Goal: Check status: Check status

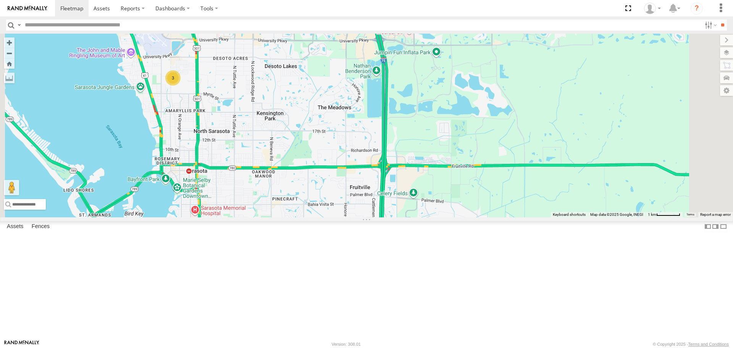
click at [383, 217] on div "3" at bounding box center [366, 125] width 733 height 183
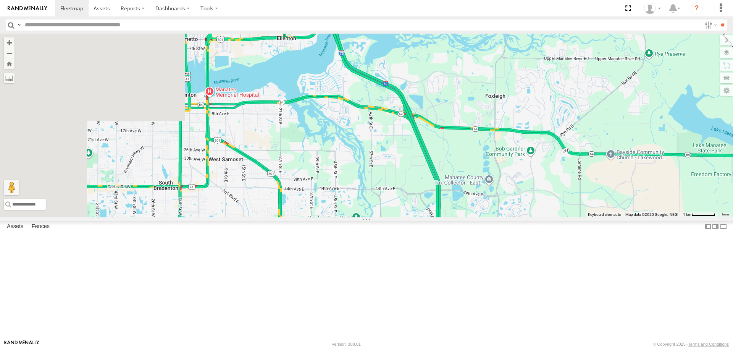
click at [383, 217] on div "3" at bounding box center [366, 125] width 733 height 183
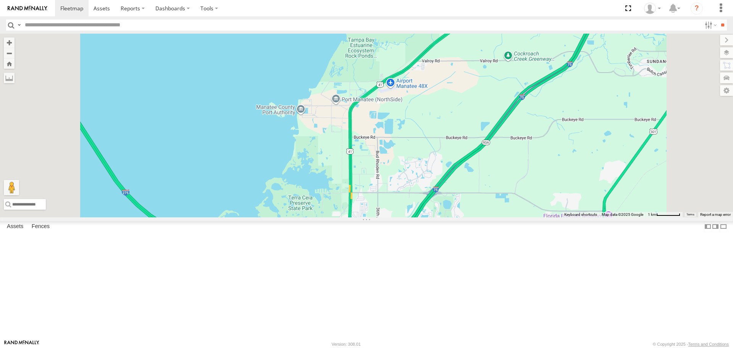
drag, startPoint x: 383, startPoint y: 268, endPoint x: 349, endPoint y: 160, distance: 113.1
click at [350, 164] on div "3" at bounding box center [366, 125] width 733 height 183
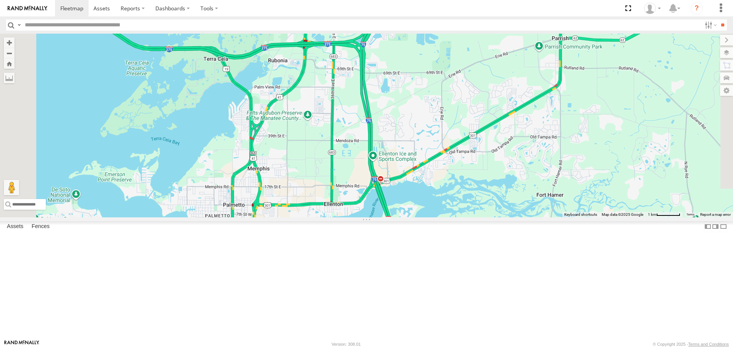
drag, startPoint x: 356, startPoint y: 217, endPoint x: 355, endPoint y: 128, distance: 89.0
click at [355, 128] on div "3" at bounding box center [366, 125] width 733 height 183
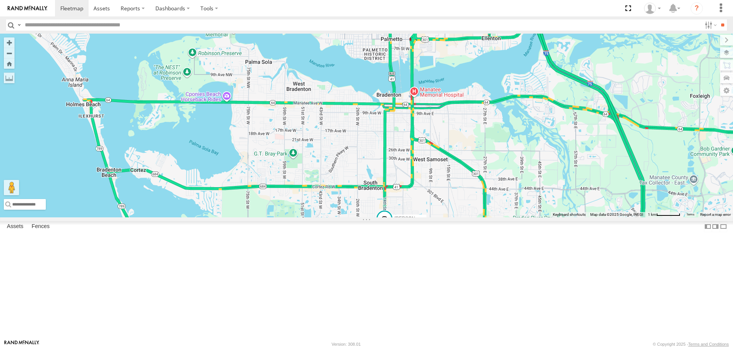
drag, startPoint x: 360, startPoint y: 172, endPoint x: 486, endPoint y: 120, distance: 136.0
click at [487, 121] on div "3 [PERSON_NAME]" at bounding box center [366, 125] width 733 height 183
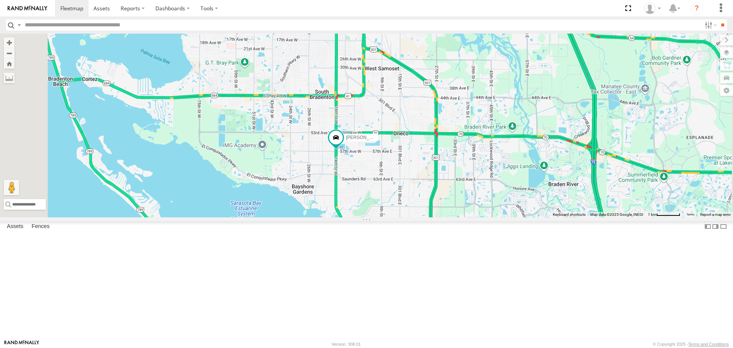
drag, startPoint x: 463, startPoint y: 242, endPoint x: 421, endPoint y: 193, distance: 64.5
click at [421, 193] on div "[PERSON_NAME]" at bounding box center [366, 125] width 733 height 183
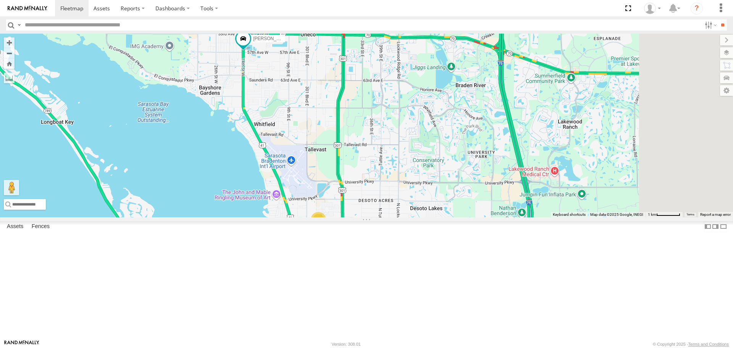
drag, startPoint x: 451, startPoint y: 193, endPoint x: 385, endPoint y: 118, distance: 100.1
click at [443, 184] on div "[PERSON_NAME] 3" at bounding box center [366, 125] width 733 height 183
drag, startPoint x: 385, startPoint y: 118, endPoint x: 377, endPoint y: 108, distance: 12.8
click at [380, 112] on div "[PERSON_NAME] 3" at bounding box center [366, 125] width 733 height 183
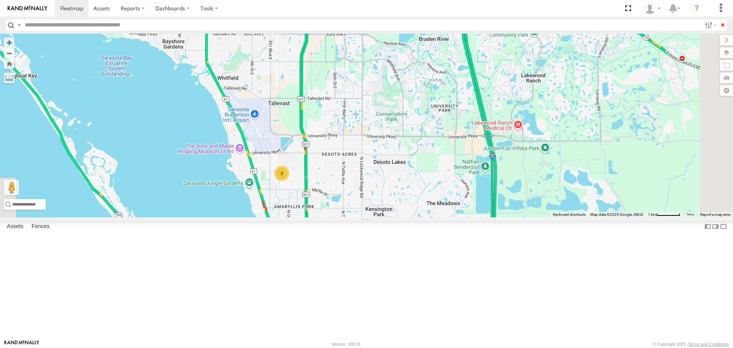
click at [0, 0] on link at bounding box center [0, 0] width 0 height 0
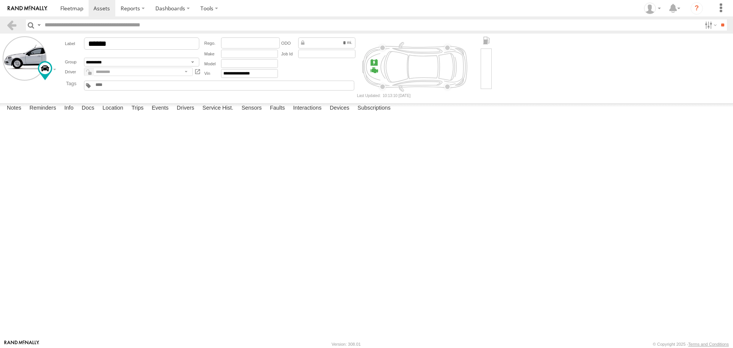
click at [0, 0] on label at bounding box center [0, 0] width 0 height 0
click at [0, 0] on button "Proceed" at bounding box center [0, 0] width 0 height 0
click at [70, 12] on link at bounding box center [72, 8] width 34 height 16
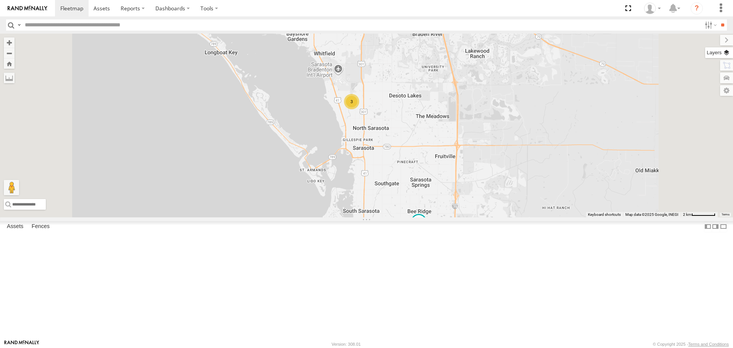
click at [727, 56] on label at bounding box center [720, 52] width 28 height 11
click at [0, 0] on span "Basemaps" at bounding box center [0, 0] width 0 height 0
click at [0, 0] on span "Roadmap" at bounding box center [0, 0] width 0 height 0
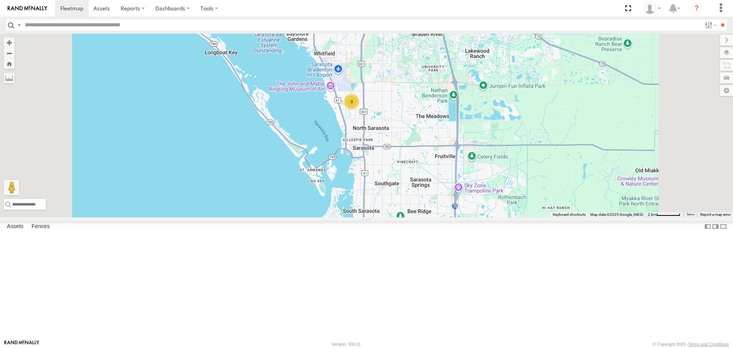
click at [0, 0] on div "Overlays" at bounding box center [0, 0] width 0 height 0
click at [0, 0] on span "Overlays" at bounding box center [0, 0] width 0 height 0
click at [0, 0] on span "Traffic" at bounding box center [0, 0] width 0 height 0
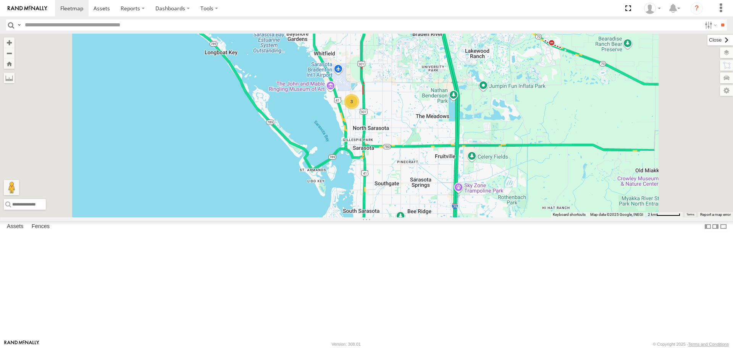
click at [708, 37] on label at bounding box center [721, 40] width 26 height 11
click at [508, 177] on div "Tom 3 Robert" at bounding box center [366, 125] width 733 height 183
drag, startPoint x: 470, startPoint y: 204, endPoint x: 463, endPoint y: 200, distance: 8.0
click at [463, 200] on div "Tom 3 Robert" at bounding box center [366, 125] width 733 height 183
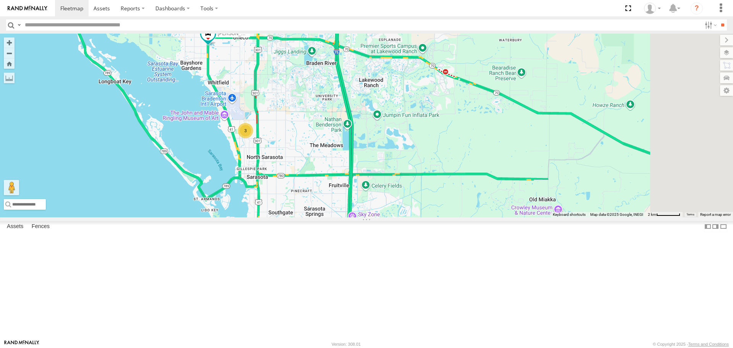
drag, startPoint x: 430, startPoint y: 192, endPoint x: 409, endPoint y: 208, distance: 27.0
click at [409, 208] on div "Tom 3 Robert" at bounding box center [366, 125] width 733 height 183
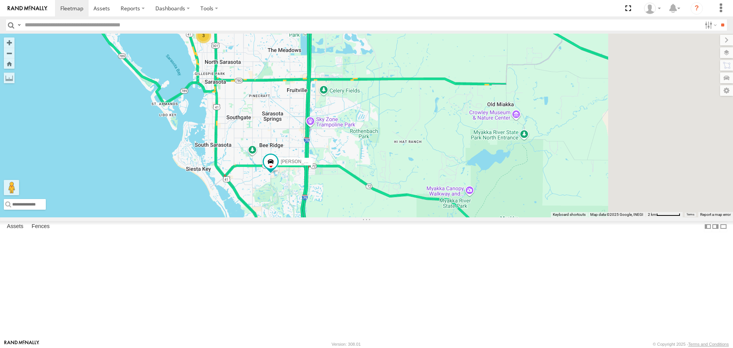
drag, startPoint x: 454, startPoint y: 273, endPoint x: 398, endPoint y: 133, distance: 150.7
click at [398, 133] on div "Tom 3 Robert" at bounding box center [366, 125] width 733 height 183
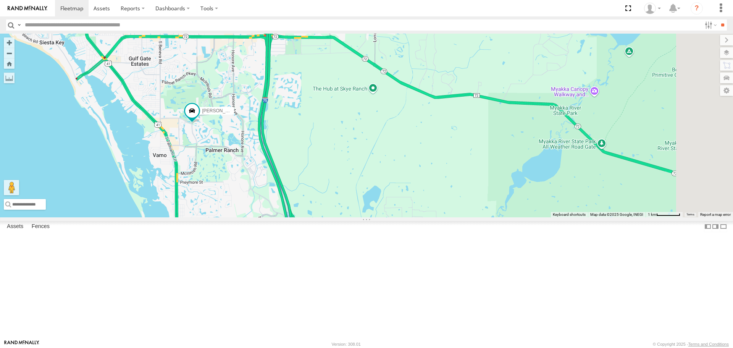
drag, startPoint x: 331, startPoint y: 241, endPoint x: 286, endPoint y: 144, distance: 107.1
click at [286, 144] on div "Tom Robert" at bounding box center [366, 125] width 733 height 183
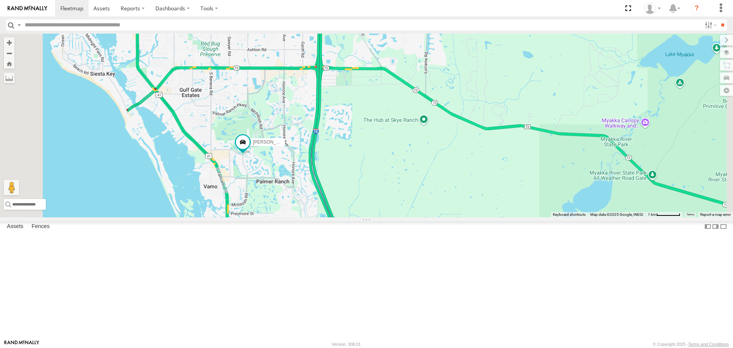
drag, startPoint x: 303, startPoint y: 209, endPoint x: 351, endPoint y: 249, distance: 63.2
click at [351, 217] on div "Tom Robert" at bounding box center [366, 125] width 733 height 183
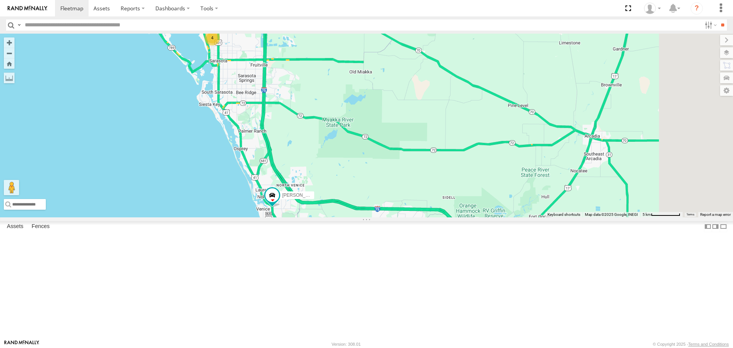
drag, startPoint x: 391, startPoint y: 216, endPoint x: 344, endPoint y: 186, distance: 56.0
click at [344, 186] on div "Tom 4" at bounding box center [366, 125] width 733 height 183
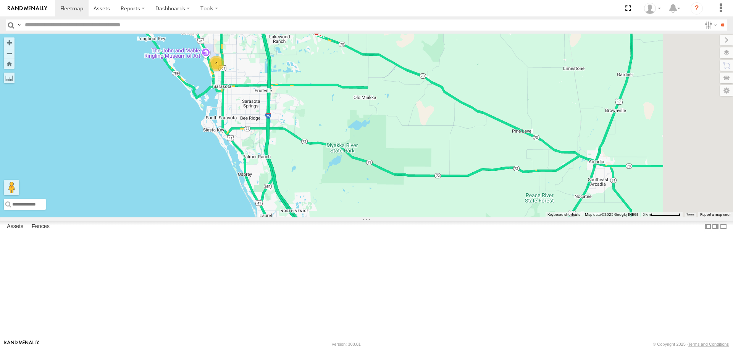
click at [311, 217] on div "Tom 4" at bounding box center [366, 125] width 733 height 183
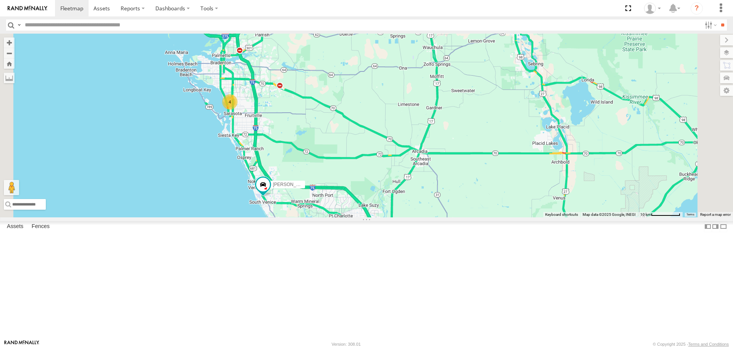
click at [0, 0] on link at bounding box center [0, 0] width 0 height 0
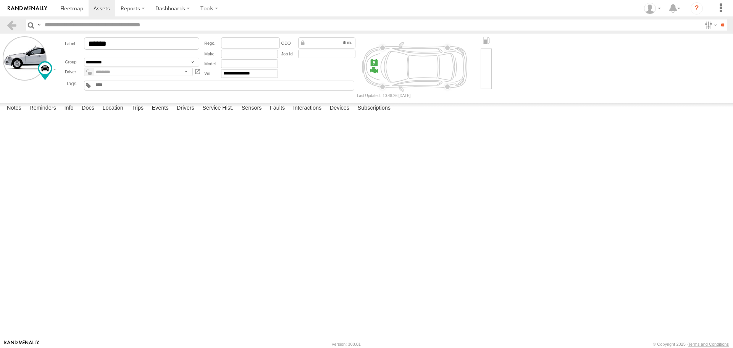
click at [0, 0] on label at bounding box center [0, 0] width 0 height 0
click at [0, 0] on button "Proceed" at bounding box center [0, 0] width 0 height 0
click at [62, 3] on link at bounding box center [72, 8] width 34 height 16
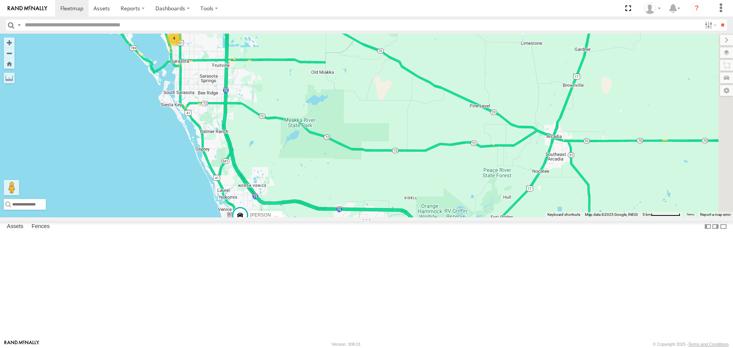
drag, startPoint x: 508, startPoint y: 189, endPoint x: 358, endPoint y: 191, distance: 150.1
click at [358, 191] on div "Tom 4" at bounding box center [366, 125] width 733 height 183
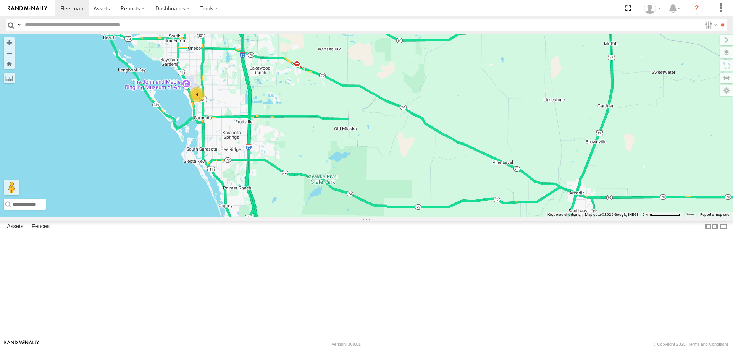
click at [400, 215] on div "Tom 4" at bounding box center [366, 125] width 733 height 183
click at [205, 104] on div "4" at bounding box center [197, 95] width 15 height 15
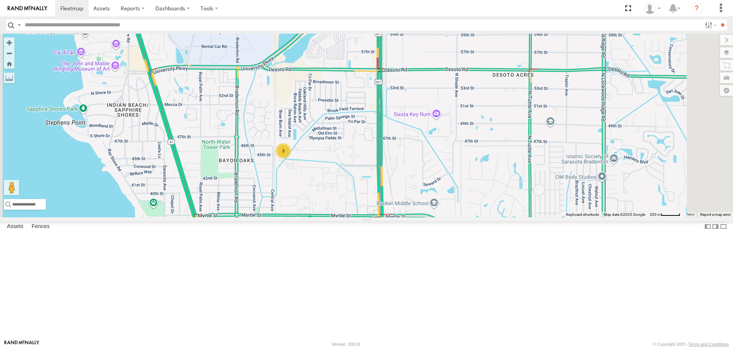
drag, startPoint x: 401, startPoint y: 142, endPoint x: 368, endPoint y: 190, distance: 58.5
click at [401, 143] on div "Tom Robert 3" at bounding box center [366, 125] width 733 height 183
drag, startPoint x: 368, startPoint y: 190, endPoint x: 324, endPoint y: 205, distance: 46.9
click at [312, 217] on div "Tom Robert 3" at bounding box center [366, 125] width 733 height 183
click at [446, 111] on div "Tom Robert 3" at bounding box center [366, 125] width 733 height 183
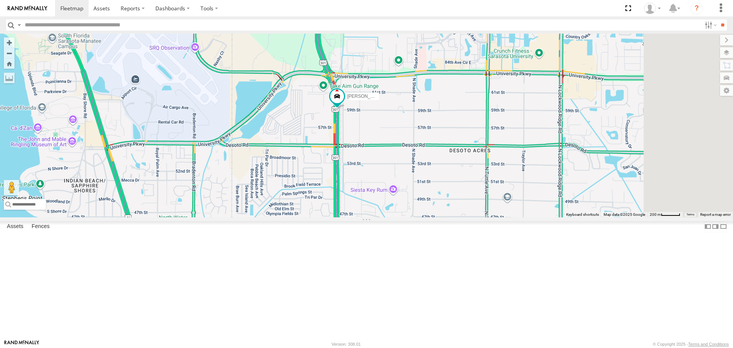
drag, startPoint x: 416, startPoint y: 192, endPoint x: 372, endPoint y: 242, distance: 66.8
click at [372, 217] on div "Tom Robert 3" at bounding box center [366, 125] width 733 height 183
